Goal: Find specific page/section: Find specific page/section

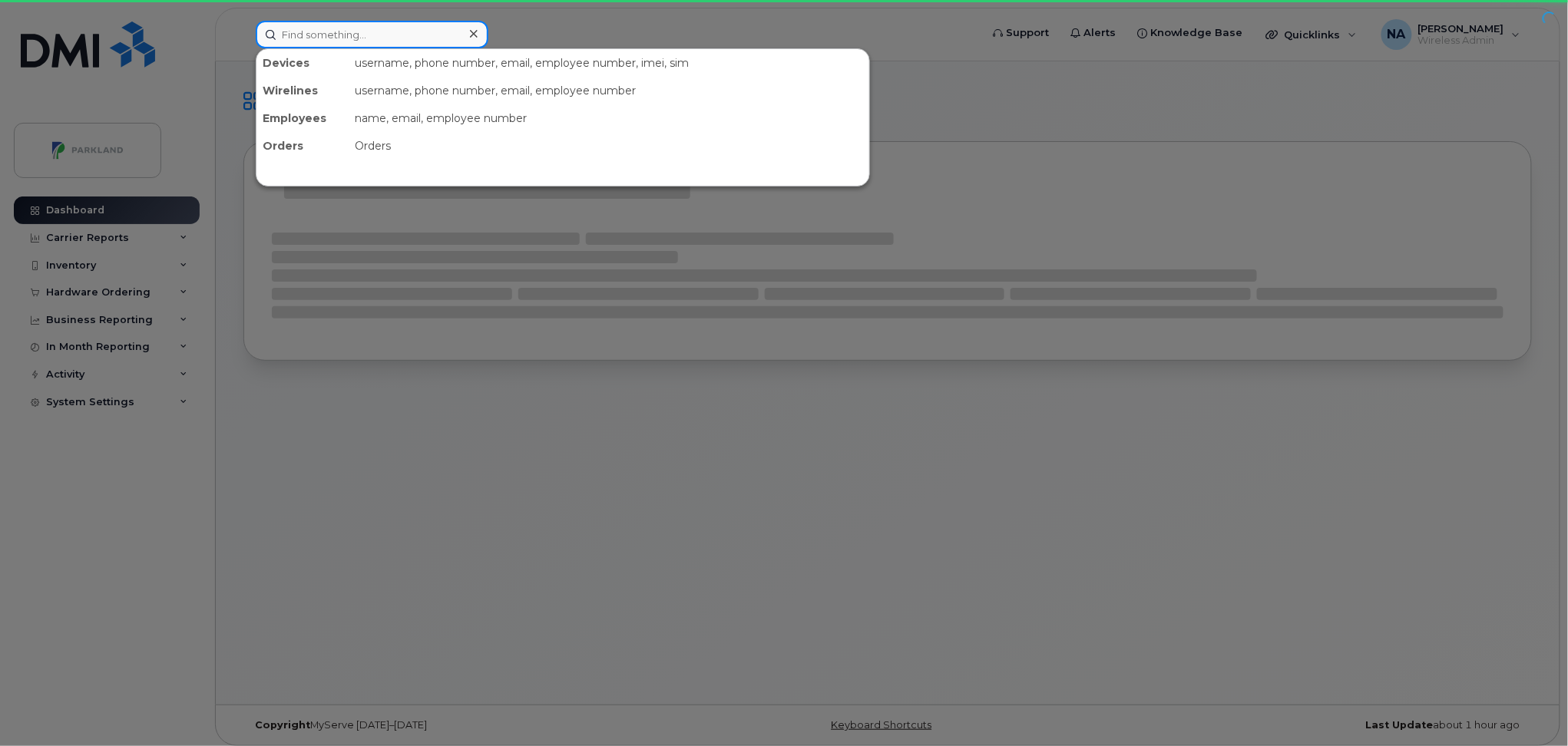
click at [383, 32] on input at bounding box center [371, 35] width 233 height 28
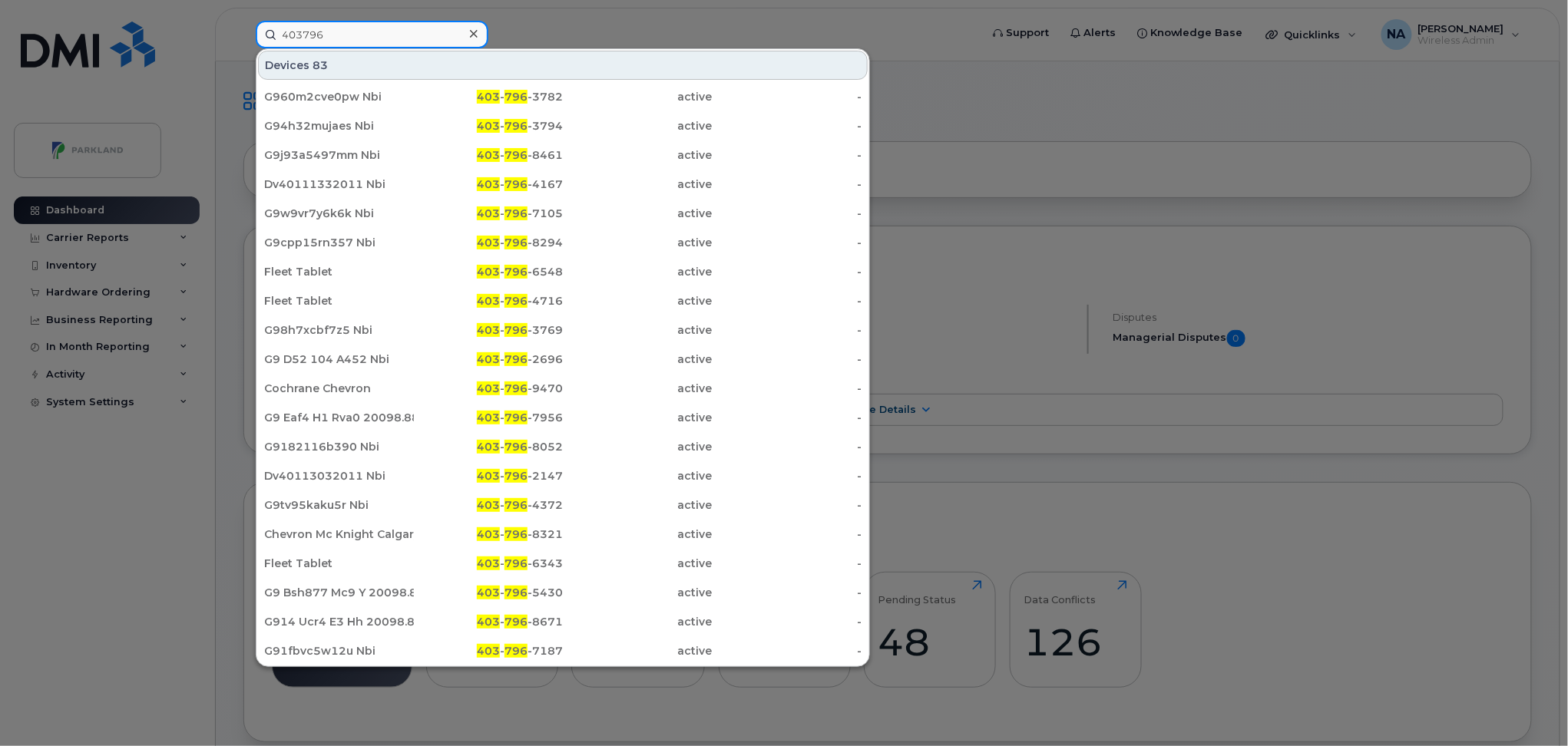
click at [384, 27] on input "403796" at bounding box center [371, 35] width 233 height 28
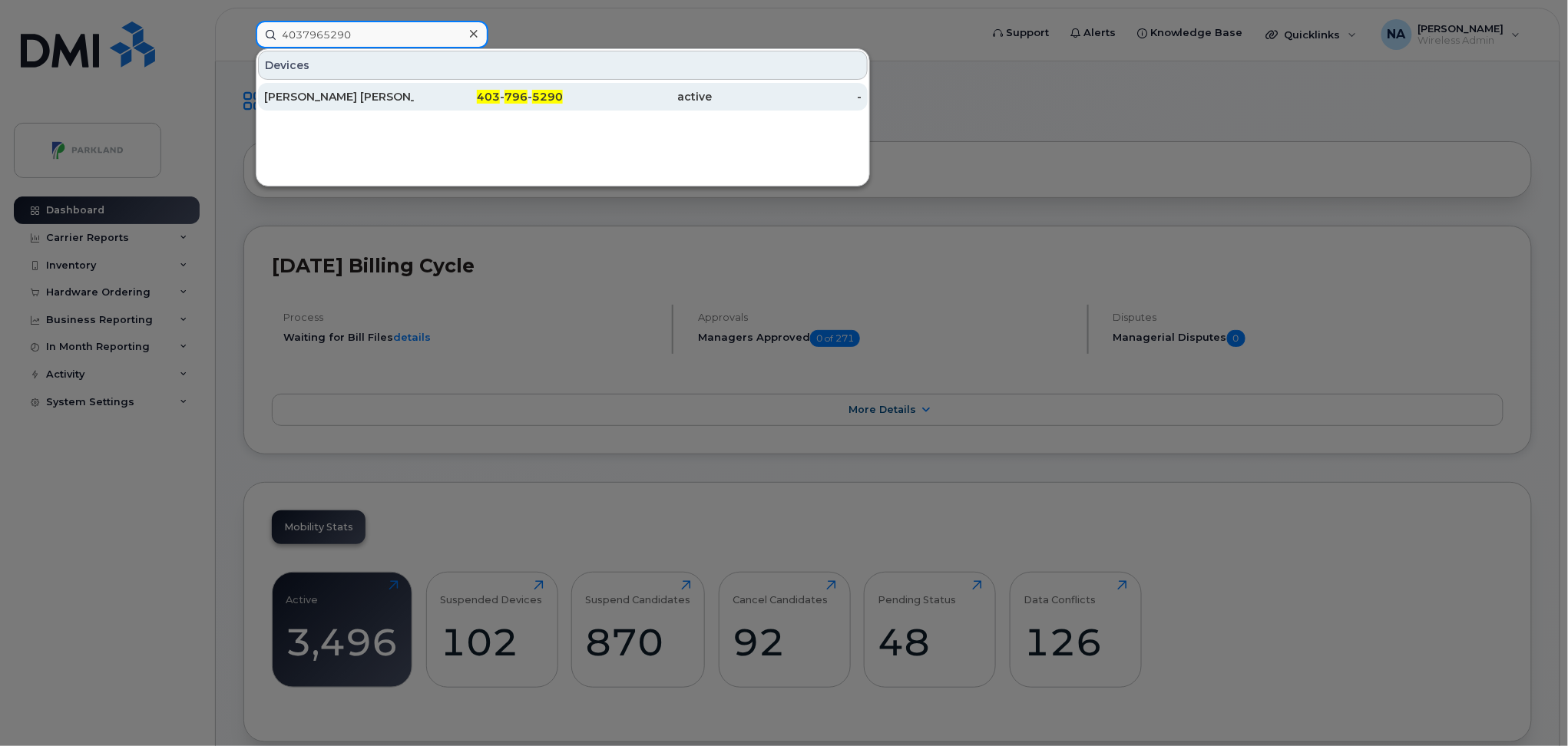
type input "4037965290"
click at [385, 96] on div "[PERSON_NAME] [PERSON_NAME]" at bounding box center [338, 96] width 150 height 15
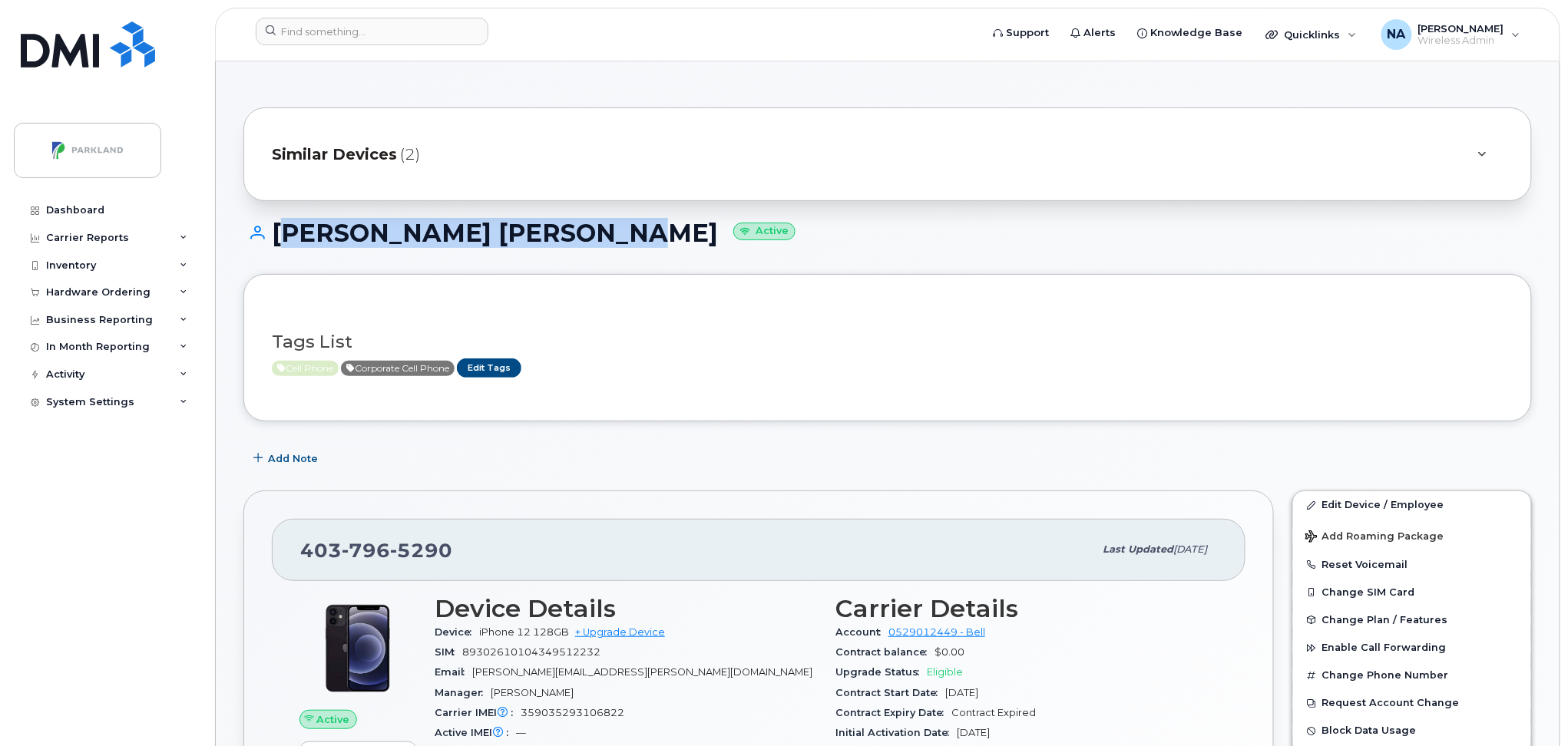
drag, startPoint x: 603, startPoint y: 239, endPoint x: 267, endPoint y: 240, distance: 336.0
click at [267, 240] on h1 "Carlos Gonzalez Carmona Active" at bounding box center [888, 233] width 1289 height 27
copy h1 "[PERSON_NAME] [PERSON_NAME]"
click at [569, 245] on h1 "Carlos Gonzalez Carmona Active" at bounding box center [888, 233] width 1289 height 27
drag, startPoint x: 600, startPoint y: 237, endPoint x: 273, endPoint y: 239, distance: 327.0
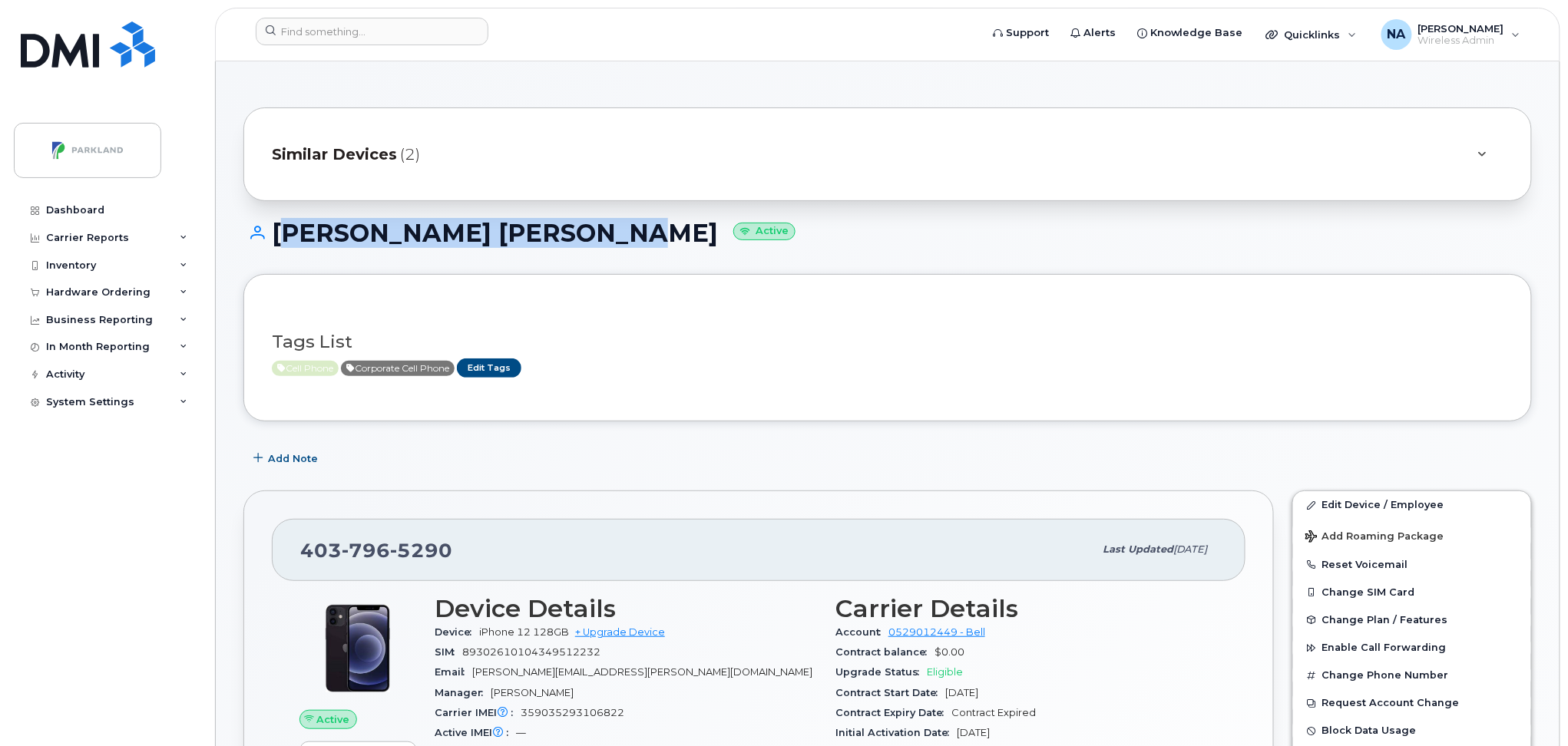
click at [273, 239] on h1 "Carlos Gonzalez Carmona Active" at bounding box center [888, 233] width 1289 height 27
copy h1 "[PERSON_NAME] [PERSON_NAME]"
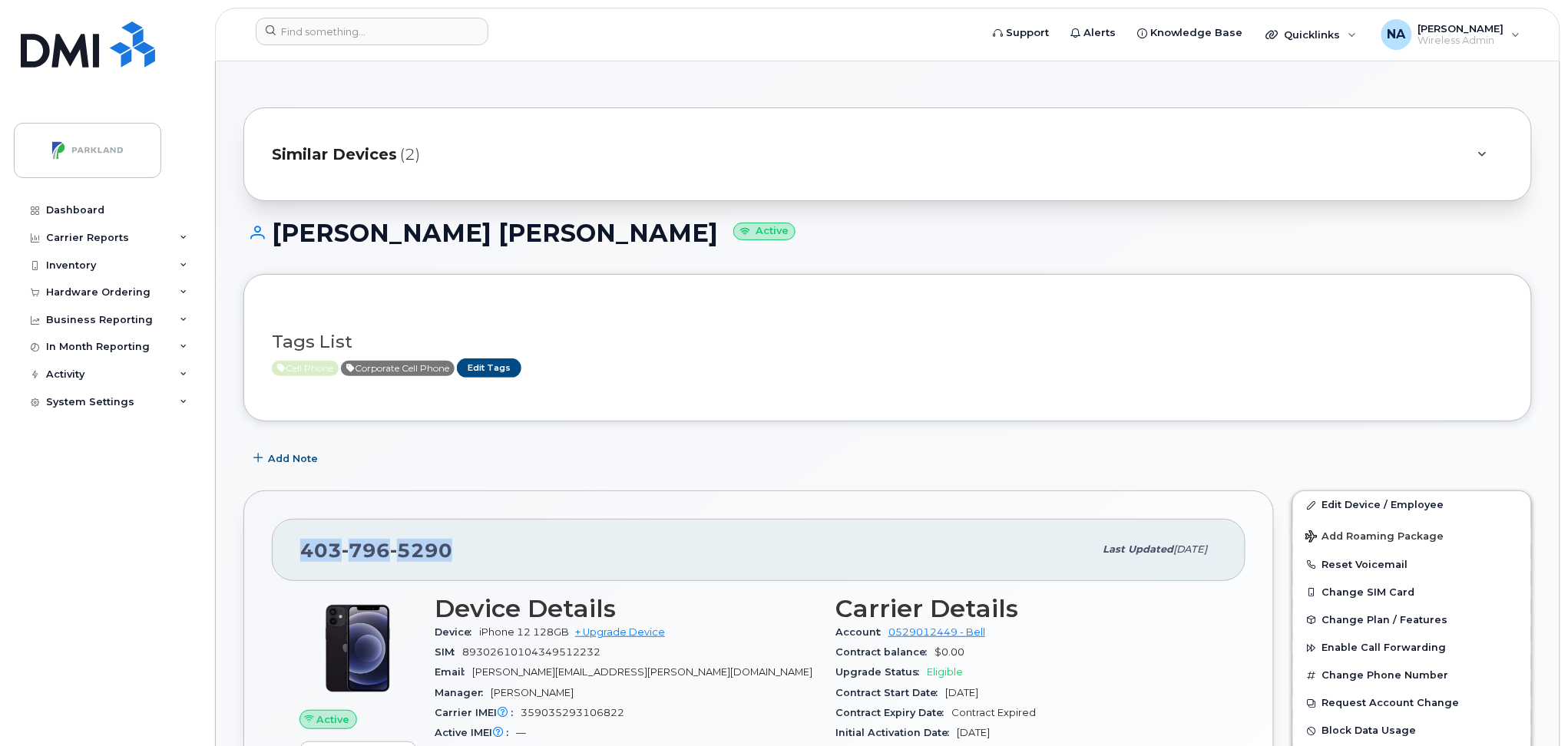
drag, startPoint x: 474, startPoint y: 551, endPoint x: 283, endPoint y: 557, distance: 191.1
click at [283, 557] on div "403 796 5290 Last updated Aug 22, 2025" at bounding box center [758, 550] width 974 height 62
copy span "403 796 5290"
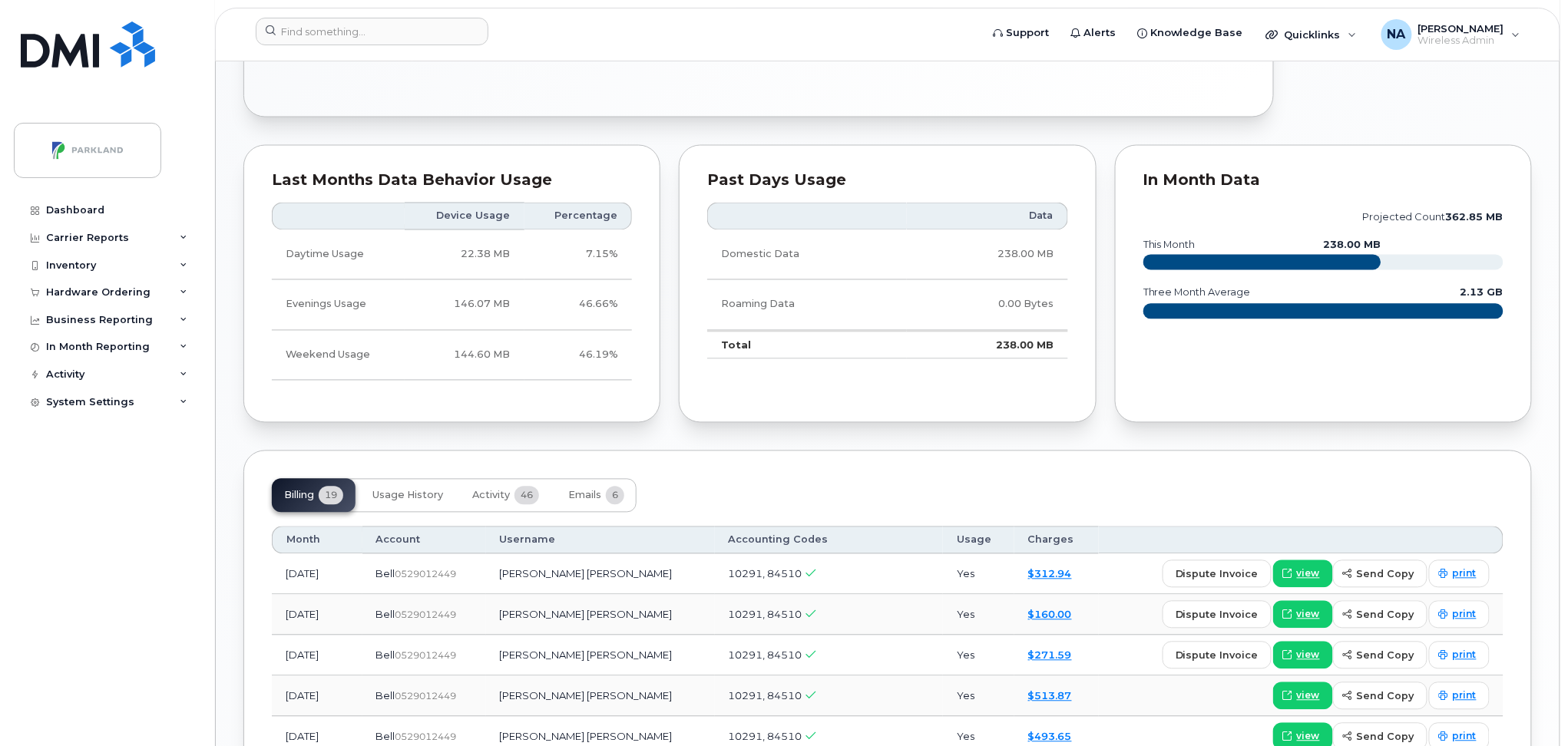
scroll to position [1433, 0]
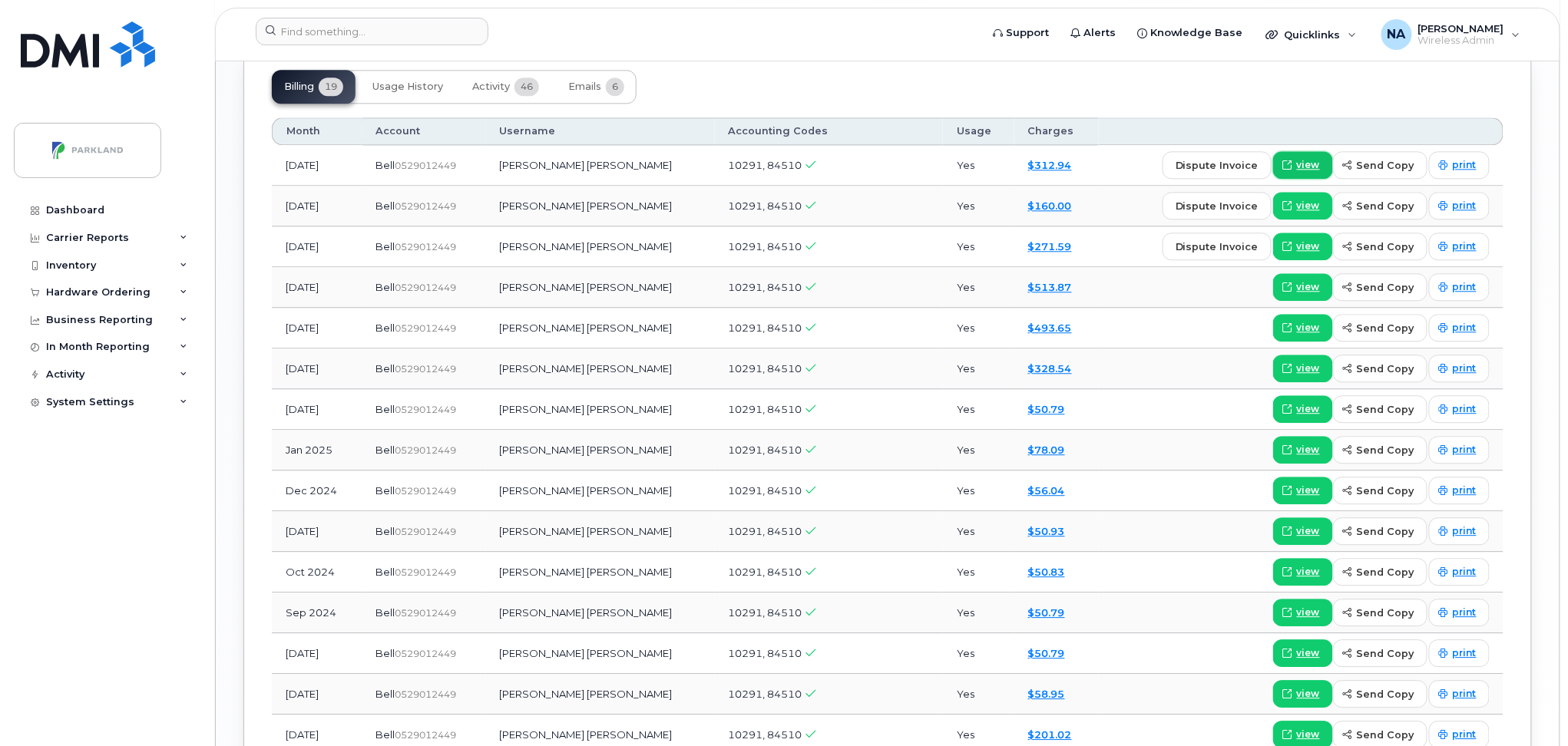
click at [1310, 162] on span "view" at bounding box center [1308, 165] width 23 height 14
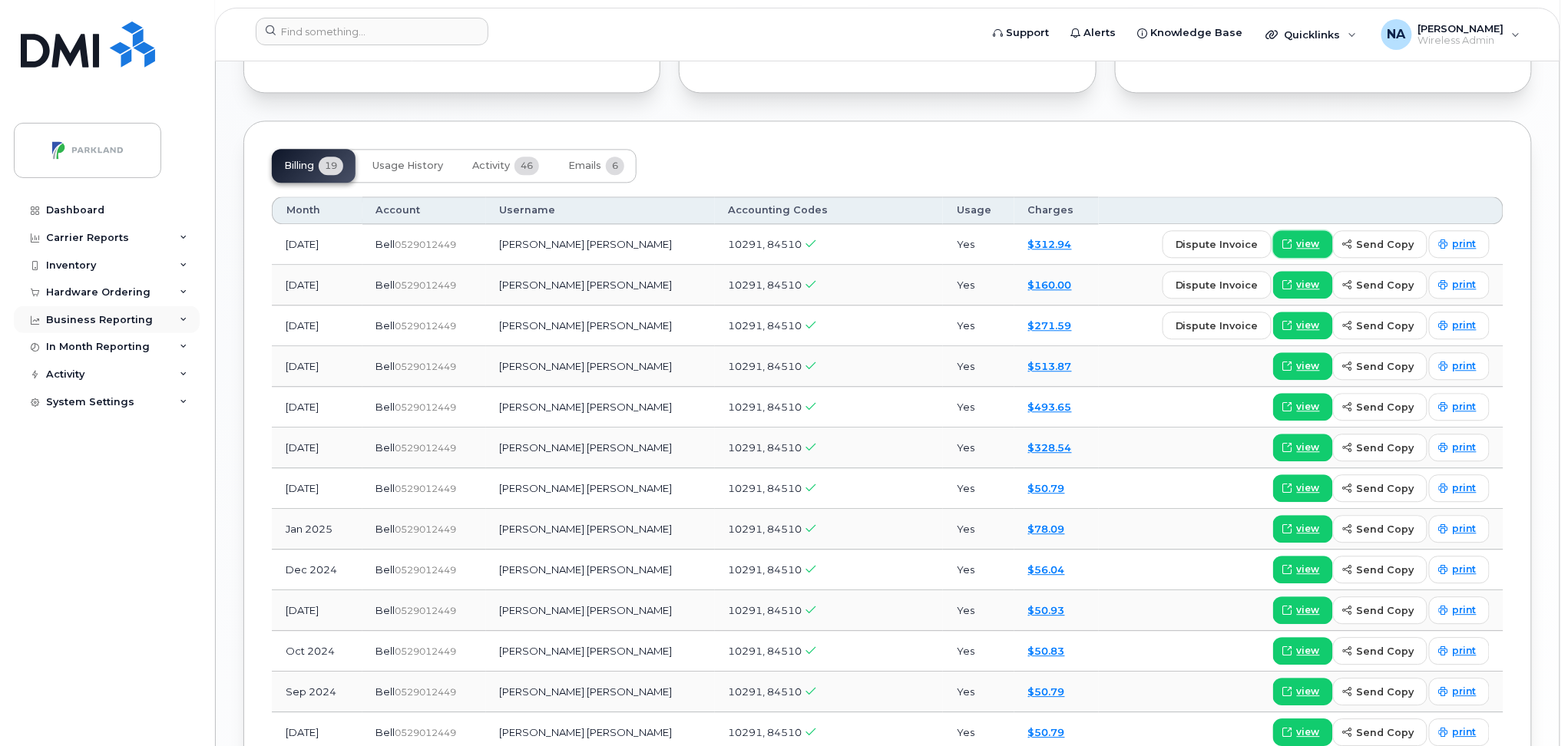
scroll to position [1023, 0]
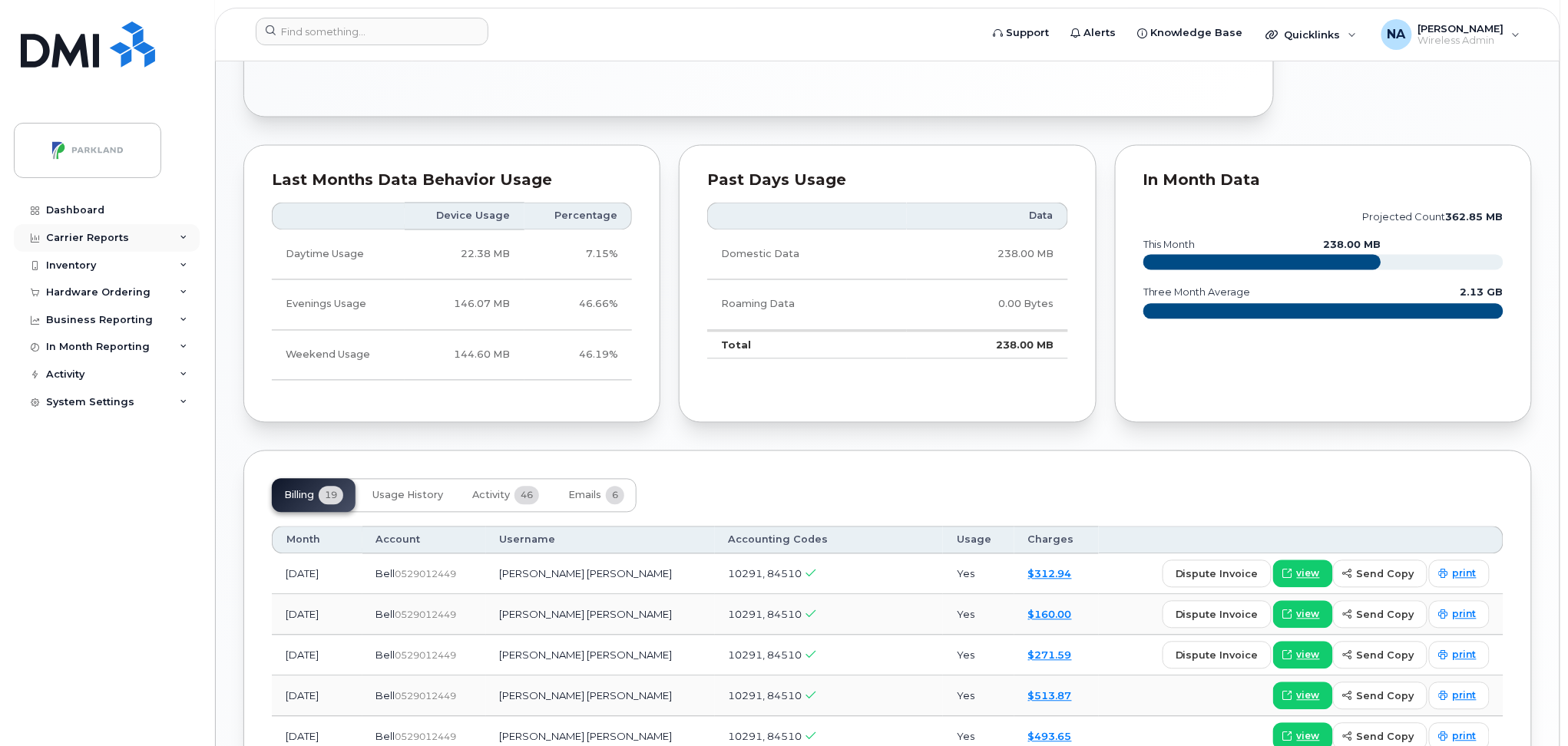
click at [65, 236] on div "Carrier Reports" at bounding box center [87, 238] width 83 height 13
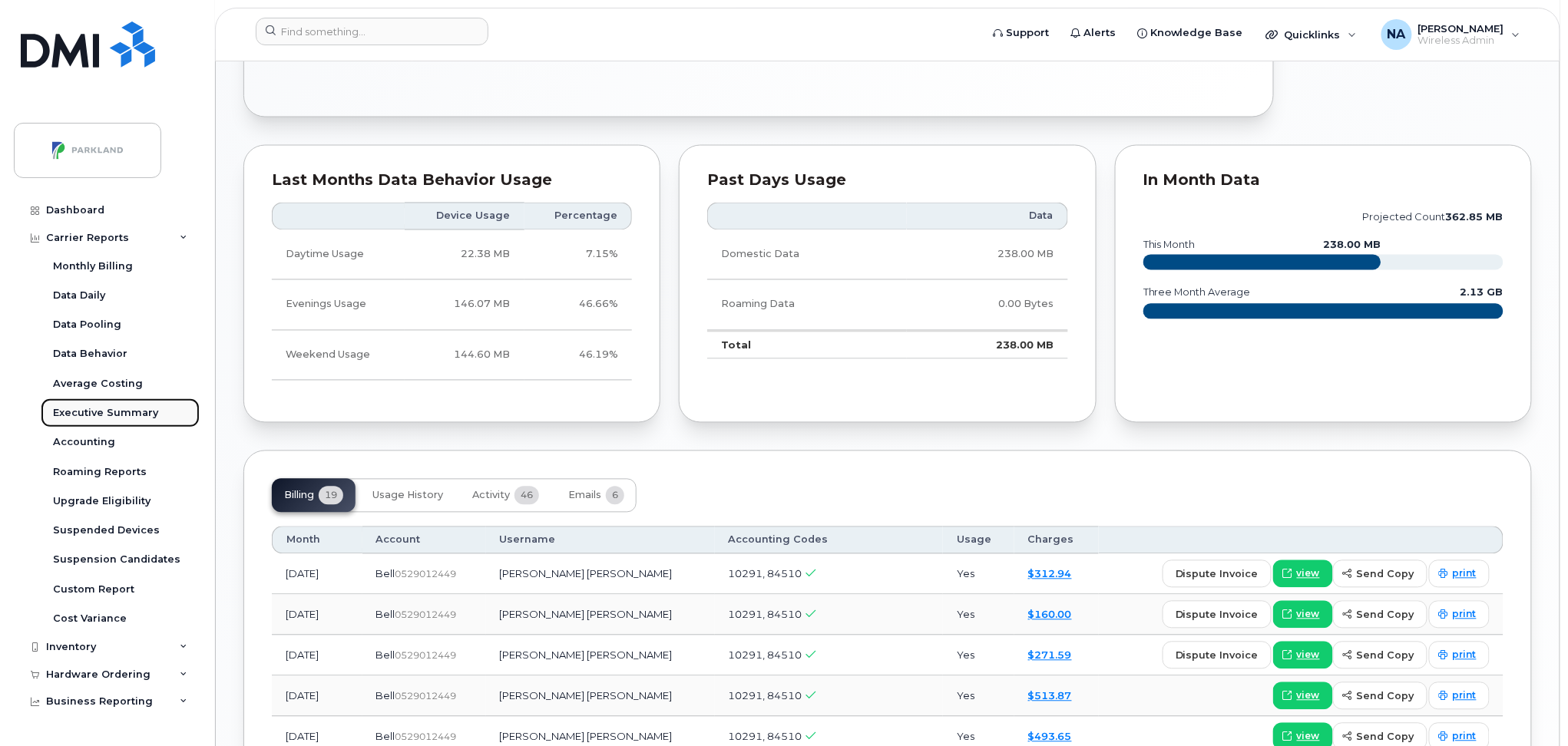
click at [96, 418] on div "Executive Summary" at bounding box center [106, 413] width 105 height 14
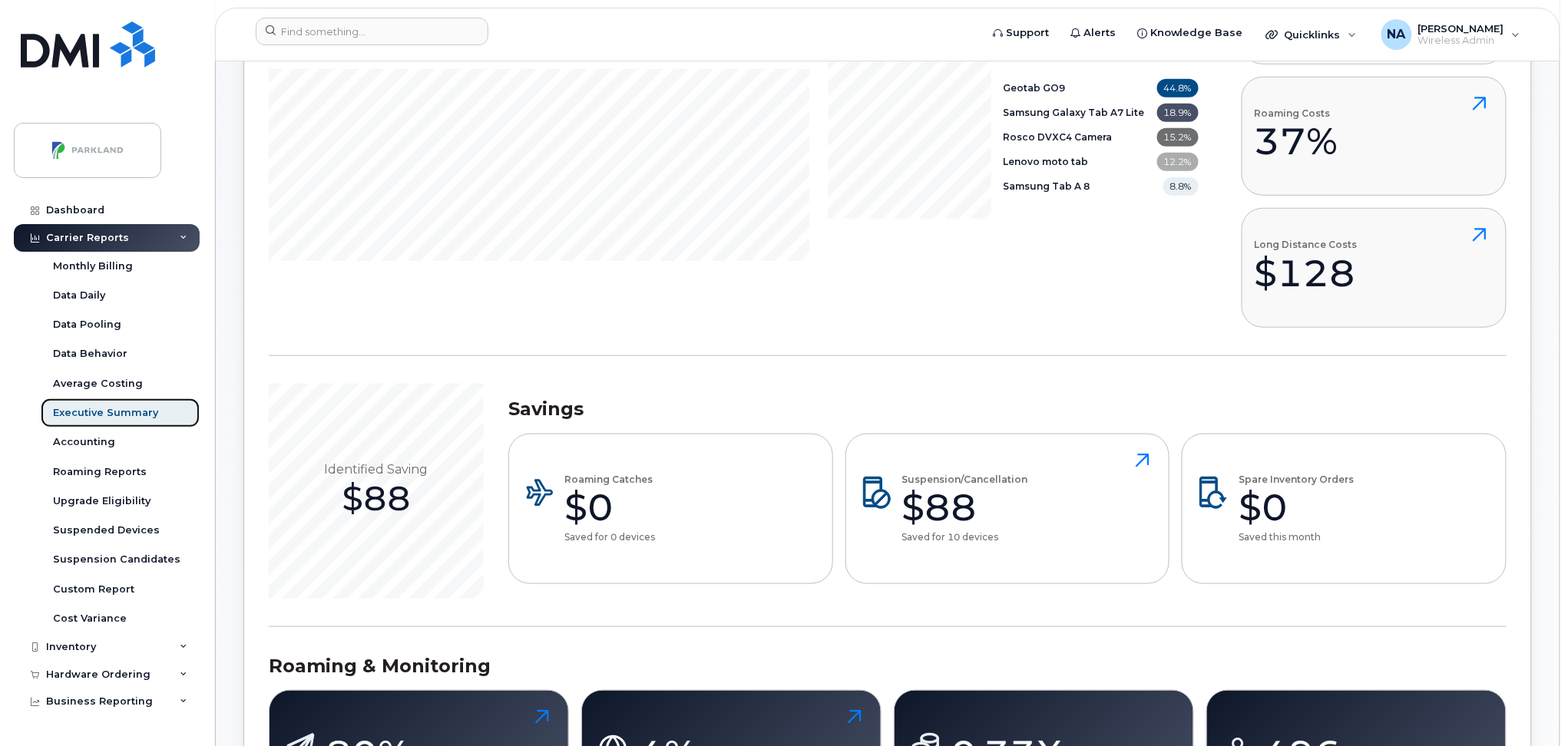
scroll to position [511, 0]
